Goal: Information Seeking & Learning: Understand process/instructions

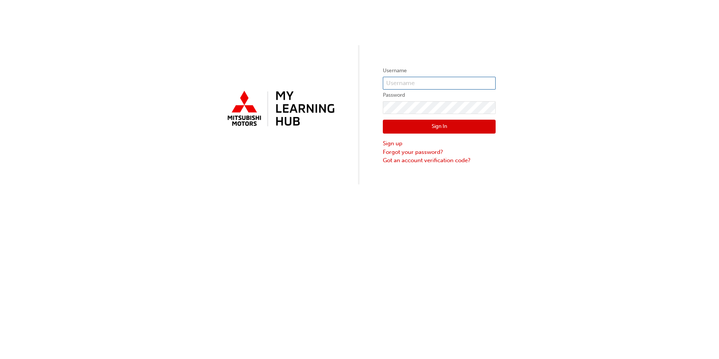
type input "0005557794"
click at [426, 125] on button "Sign In" at bounding box center [439, 127] width 113 height 14
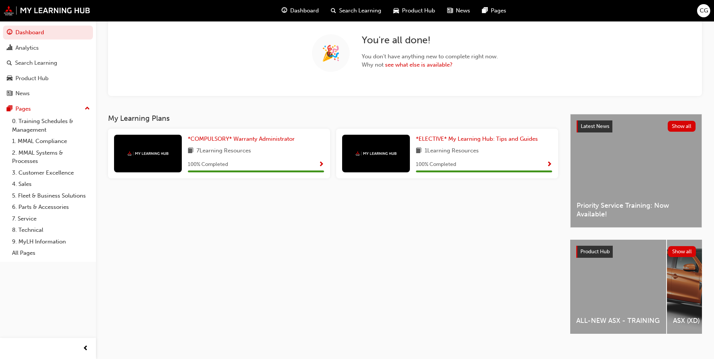
scroll to position [68, 0]
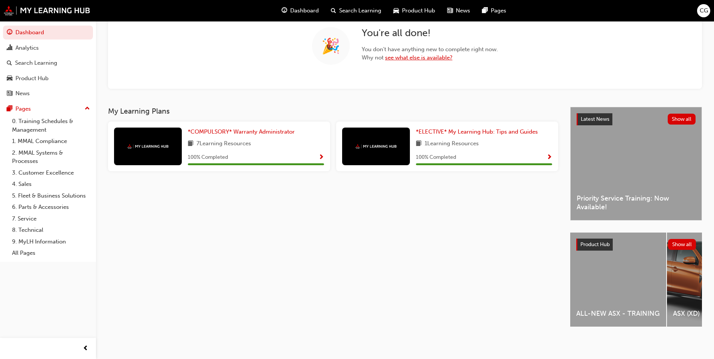
click at [422, 54] on link "see what else is available?" at bounding box center [418, 57] width 67 height 7
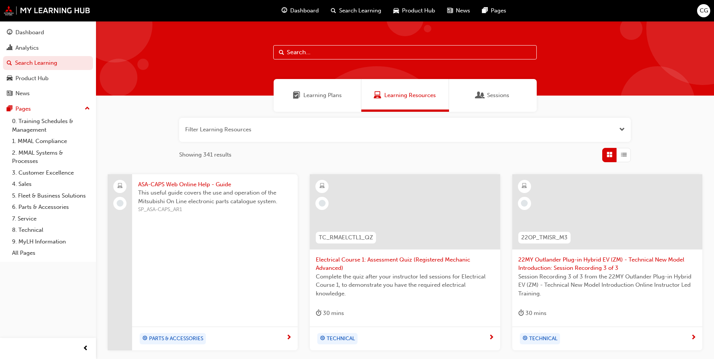
click at [318, 96] on span "Learning Plans" at bounding box center [322, 95] width 38 height 9
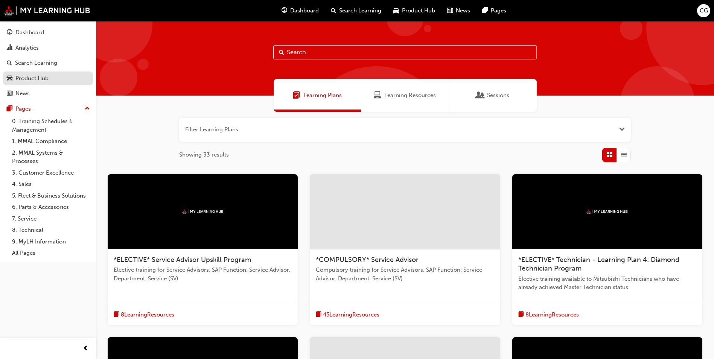
click at [25, 76] on div "Product Hub" at bounding box center [31, 78] width 33 height 9
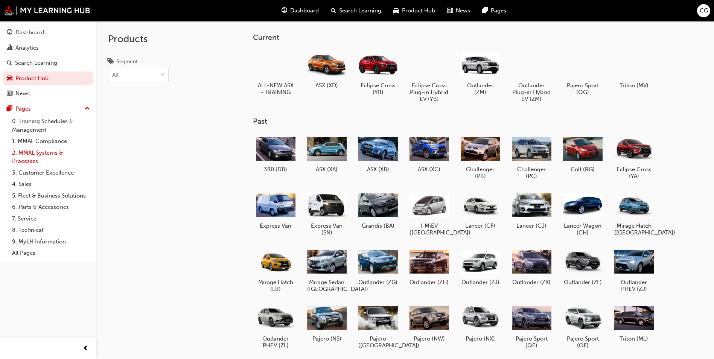
click at [36, 153] on link "2. MMAL Systems & Processes" at bounding box center [51, 157] width 84 height 20
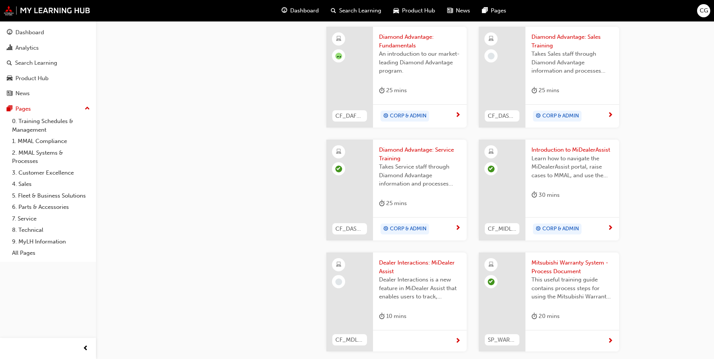
scroll to position [452, 0]
click at [548, 270] on span "Mitsubishi Warranty System - Process Document" at bounding box center [572, 266] width 82 height 17
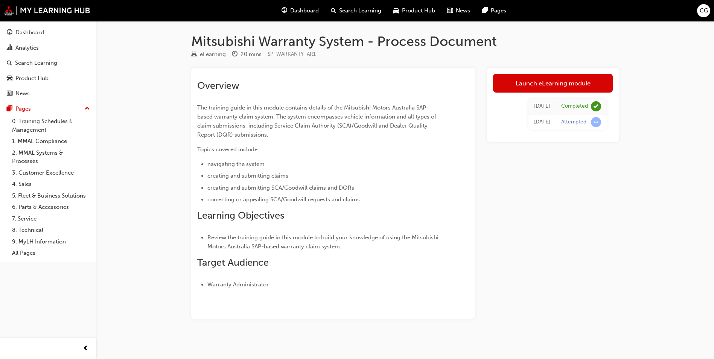
scroll to position [452, 0]
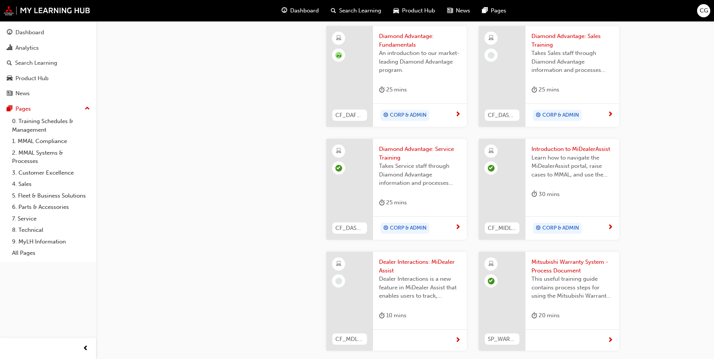
click at [384, 263] on span "Dealer Interactions: MiDealer Assist" at bounding box center [420, 266] width 82 height 17
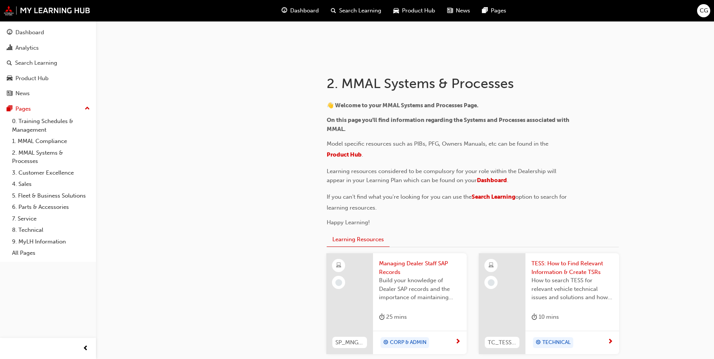
scroll to position [38, 0]
